Goal: Task Accomplishment & Management: Use online tool/utility

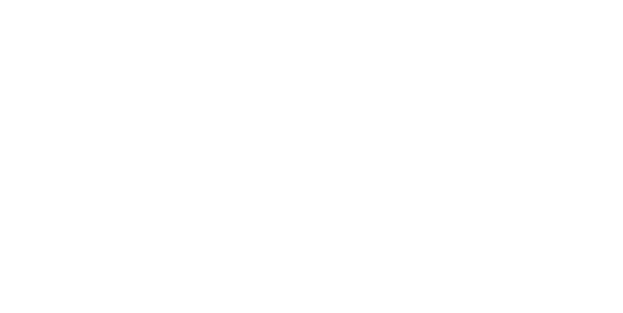
scroll to position [256, 0]
click at [129, 126] on button "Tracking" at bounding box center [82, 134] width 92 height 24
click at [379, 241] on icon "button" at bounding box center [376, 241] width 5 height 5
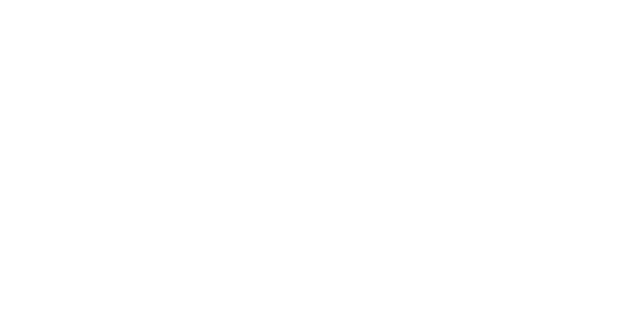
click at [308, 155] on button "Clock On" at bounding box center [281, 154] width 54 height 16
click at [622, 89] on div "Order details Collaborate Checklists 0/0 Tracking Linked Orders Timeline Order …" at bounding box center [311, 156] width 623 height 313
click at [414, 225] on div "ACTIONS" at bounding box center [377, 220] width 73 height 20
click at [391, 241] on button "button" at bounding box center [385, 242] width 12 height 12
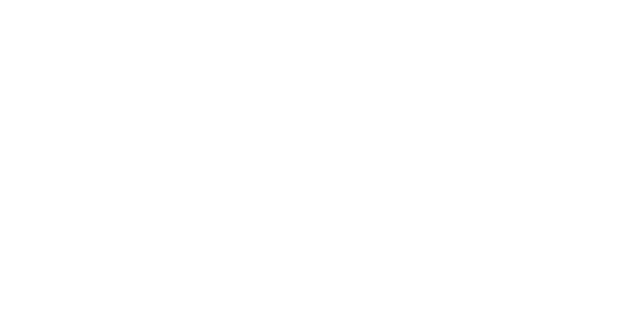
click at [308, 154] on button "Clock Off" at bounding box center [281, 154] width 54 height 16
click at [308, 164] on button "Clock Off" at bounding box center [281, 162] width 54 height 16
click at [521, 55] on button "Close" at bounding box center [503, 54] width 36 height 16
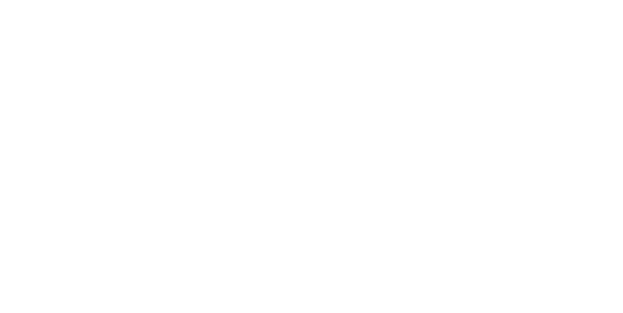
click at [129, 125] on button "Tracking" at bounding box center [82, 134] width 92 height 24
click at [382, 245] on button "button" at bounding box center [376, 242] width 12 height 12
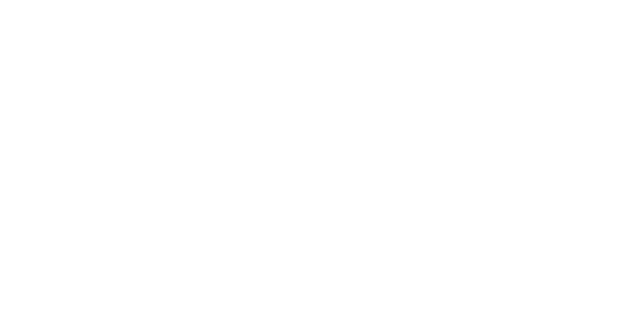
click at [308, 154] on button "Clock On" at bounding box center [281, 154] width 54 height 16
click at [391, 239] on button "button" at bounding box center [385, 242] width 12 height 12
click at [308, 154] on button "Clock Off" at bounding box center [281, 154] width 54 height 16
click at [521, 53] on button "Close" at bounding box center [503, 54] width 36 height 16
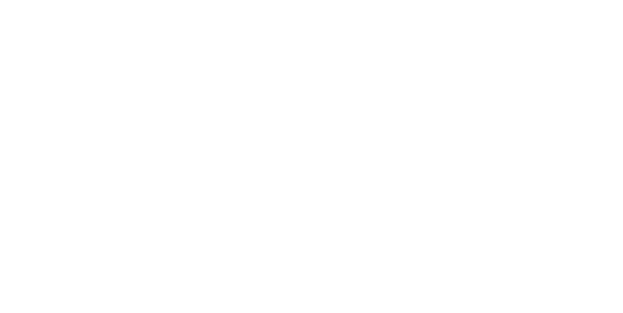
scroll to position [240, 0]
click at [90, 132] on div "Tracking" at bounding box center [76, 133] width 27 height 9
click at [382, 237] on button "button" at bounding box center [376, 242] width 12 height 12
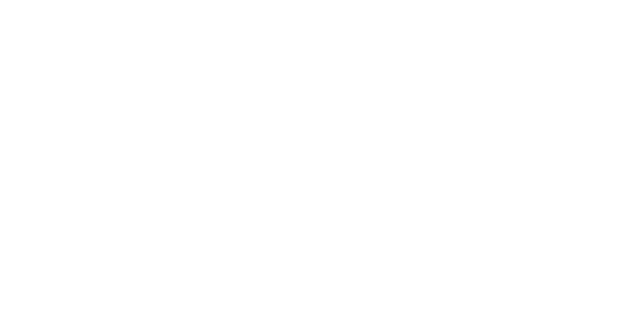
click at [308, 153] on button "Clock On" at bounding box center [281, 154] width 54 height 16
